Goal: Information Seeking & Learning: Check status

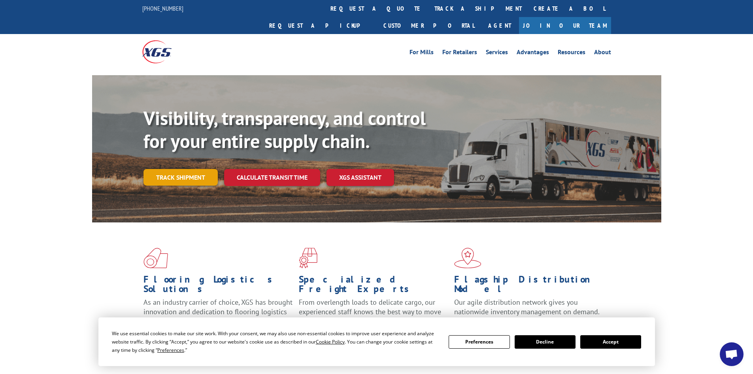
click at [181, 169] on link "Track shipment" at bounding box center [181, 177] width 74 height 17
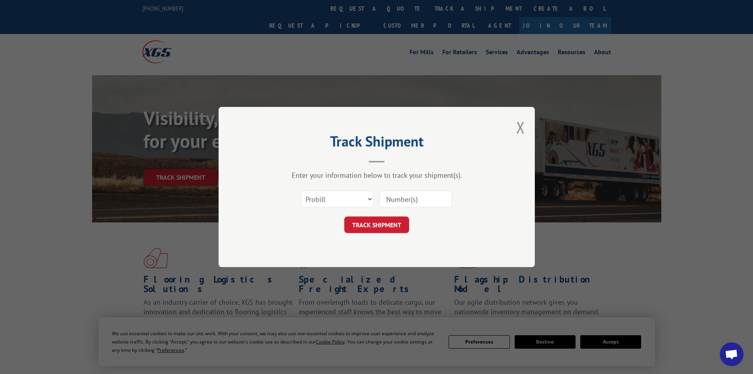
click at [395, 200] on input at bounding box center [416, 199] width 73 height 17
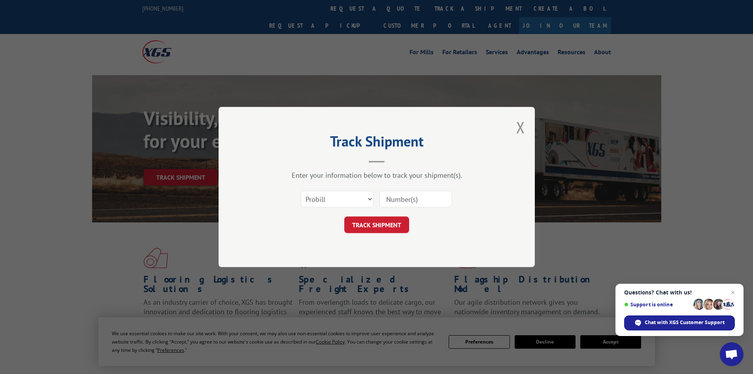
paste input "7063620"
type input "7063620"
click at [395, 224] on button "TRACK SHIPMENT" at bounding box center [377, 224] width 65 height 17
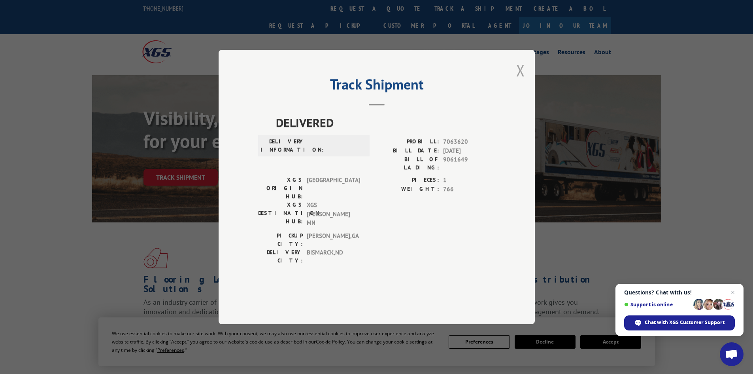
click at [521, 81] on button "Close modal" at bounding box center [521, 70] width 9 height 21
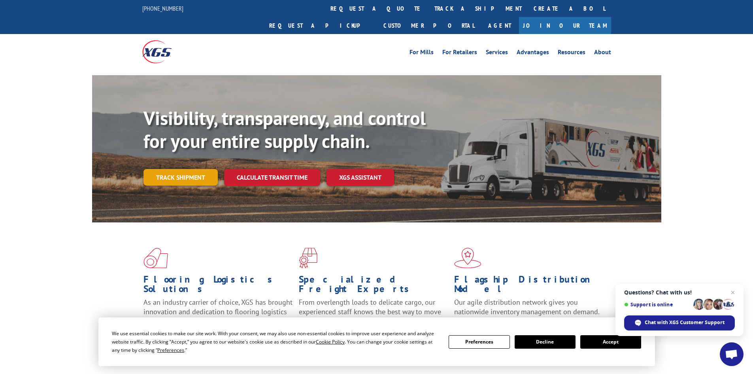
click at [186, 169] on link "Track shipment" at bounding box center [181, 177] width 74 height 17
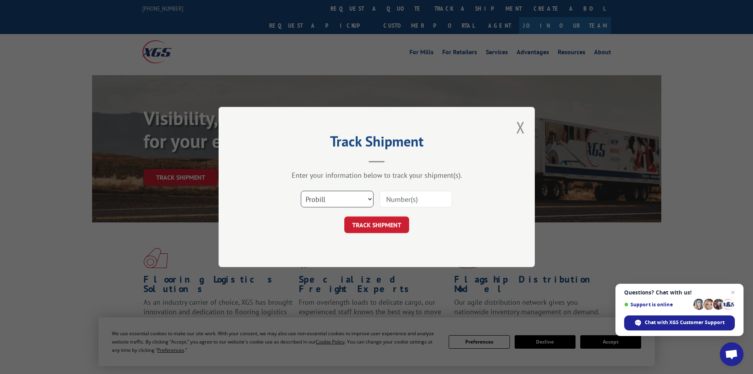
click at [357, 198] on select "Select category... Probill BOL PO" at bounding box center [337, 199] width 73 height 17
select select "bol"
click at [301, 191] on select "Select category... Probill BOL PO" at bounding box center [337, 199] width 73 height 17
click at [405, 202] on input at bounding box center [416, 199] width 73 height 17
paste input "7063620"
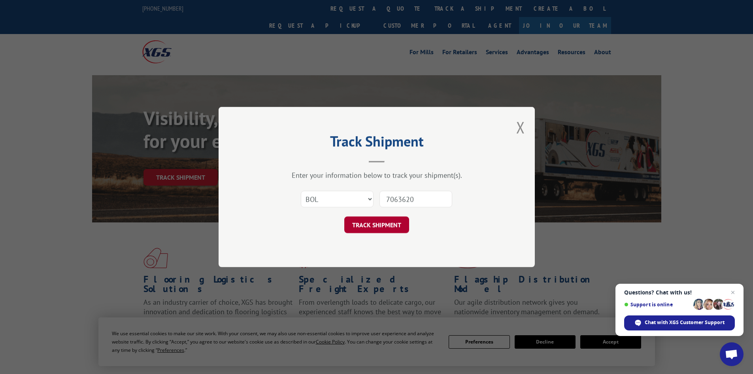
type input "7063620"
click at [377, 222] on button "TRACK SHIPMENT" at bounding box center [377, 224] width 65 height 17
